Goal: Information Seeking & Learning: Find specific fact

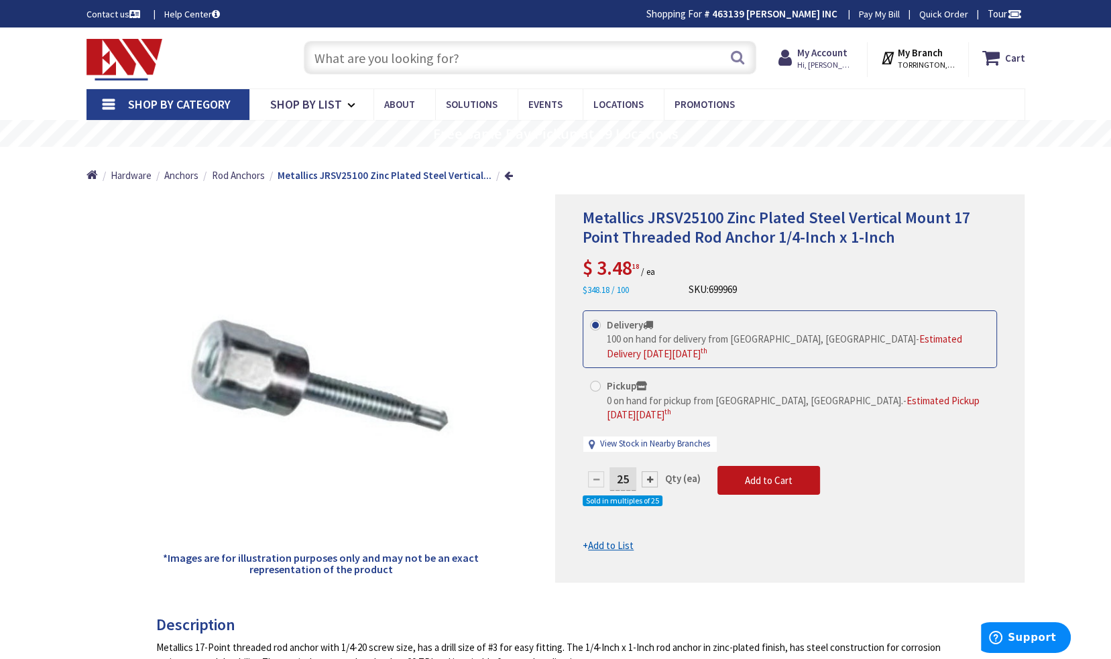
click at [563, 66] on input "text" at bounding box center [530, 58] width 453 height 34
paste input "JRM65SLT"
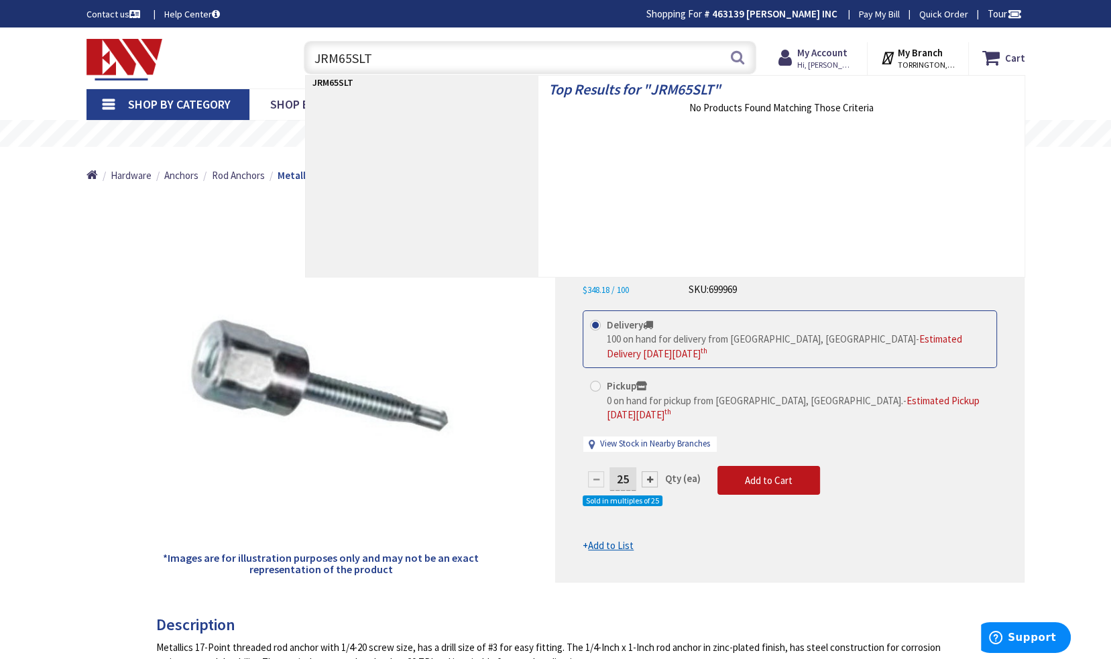
click at [422, 51] on input "JRM65SLT" at bounding box center [530, 58] width 453 height 34
click at [410, 60] on input "JRM65SLT" at bounding box center [530, 58] width 453 height 34
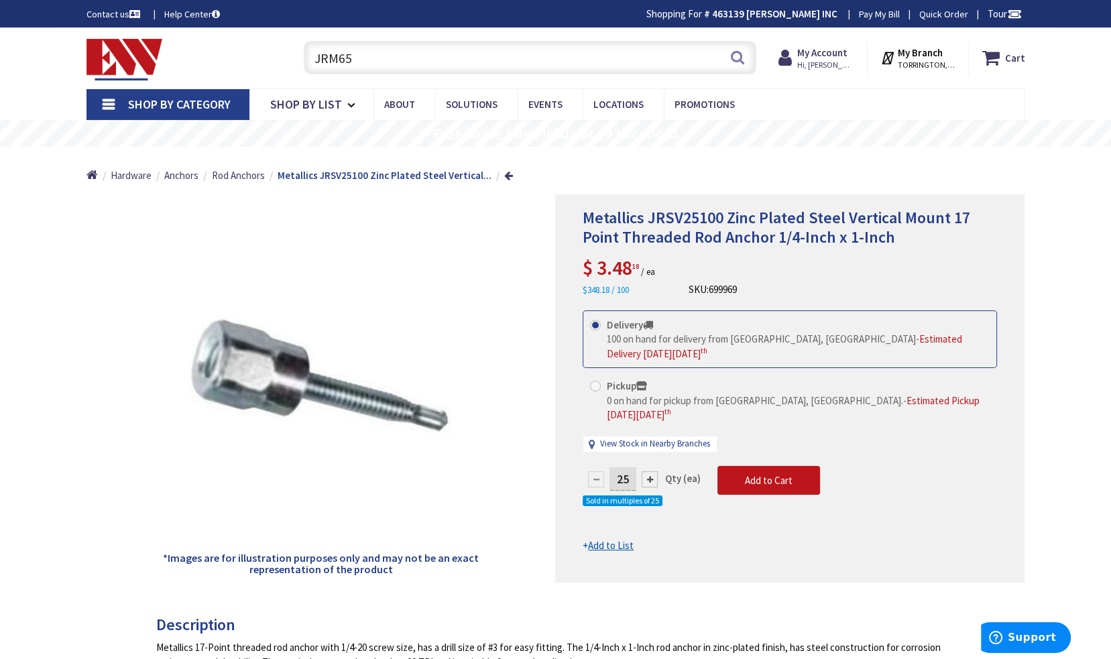
click at [652, 58] on input "JRM65" at bounding box center [530, 58] width 453 height 34
paste input "32-DB"
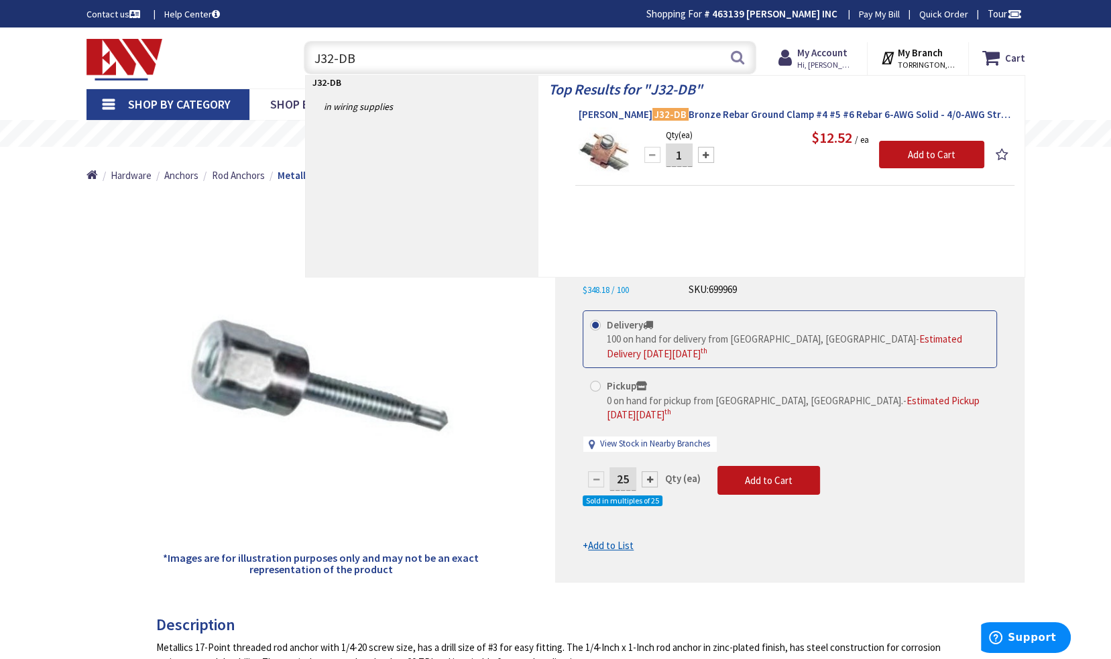
type input "J32-DB"
click at [734, 109] on span "Greaves J32-DB Bronze Rebar Ground Clamp #4 #5 #6 Rebar 6-AWG Solid - 4/0-AWG S…" at bounding box center [795, 114] width 432 height 13
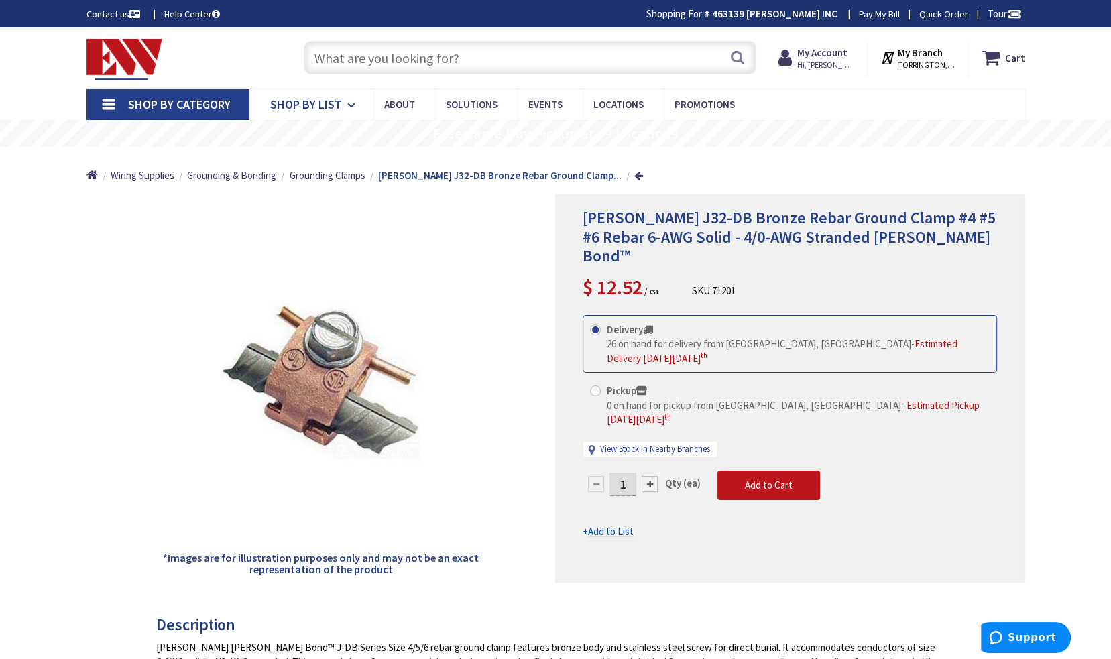
drag, startPoint x: 66, startPoint y: 294, endPoint x: 320, endPoint y: 90, distance: 326.3
